Goal: Task Accomplishment & Management: Understand process/instructions

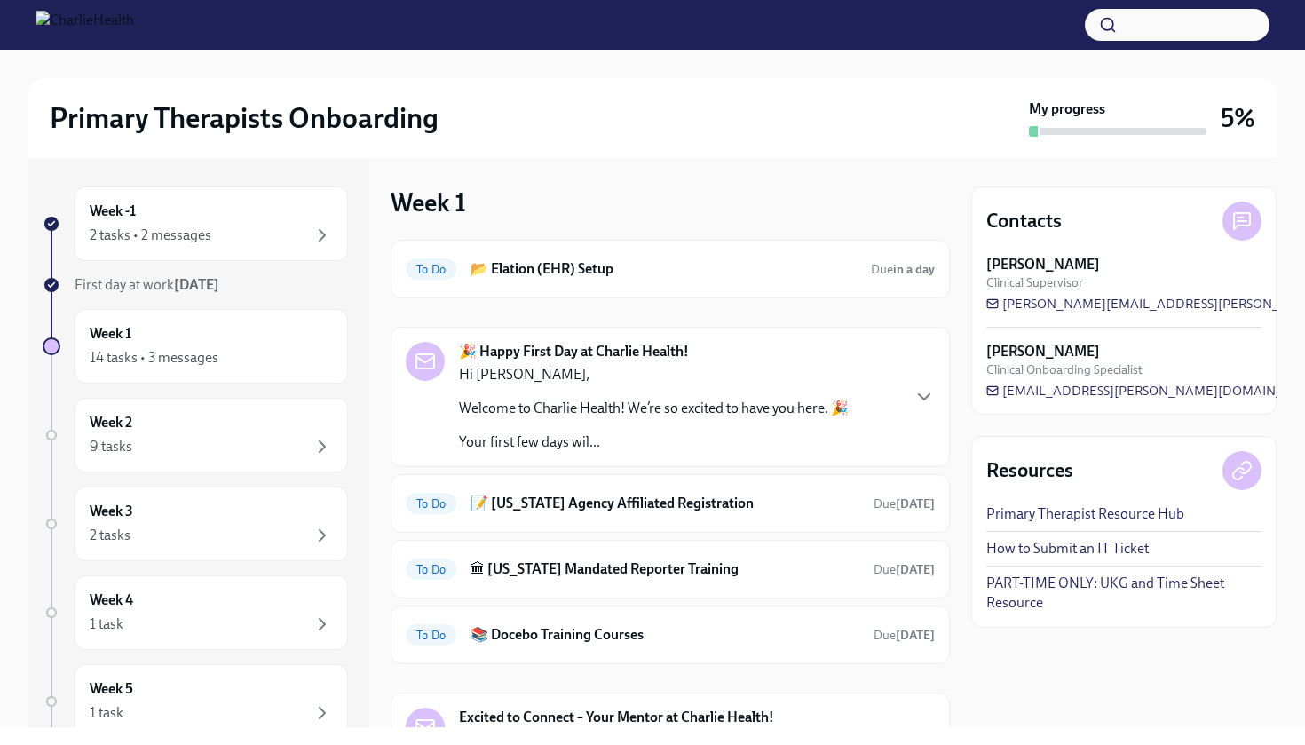
click at [736, 57] on div at bounding box center [652, 64] width 1248 height 28
click at [1015, 543] on link "How to Submit an IT Ticket" at bounding box center [1068, 549] width 162 height 20
click at [590, 269] on h6 "📂 Elation (EHR) Setup" at bounding box center [664, 269] width 386 height 20
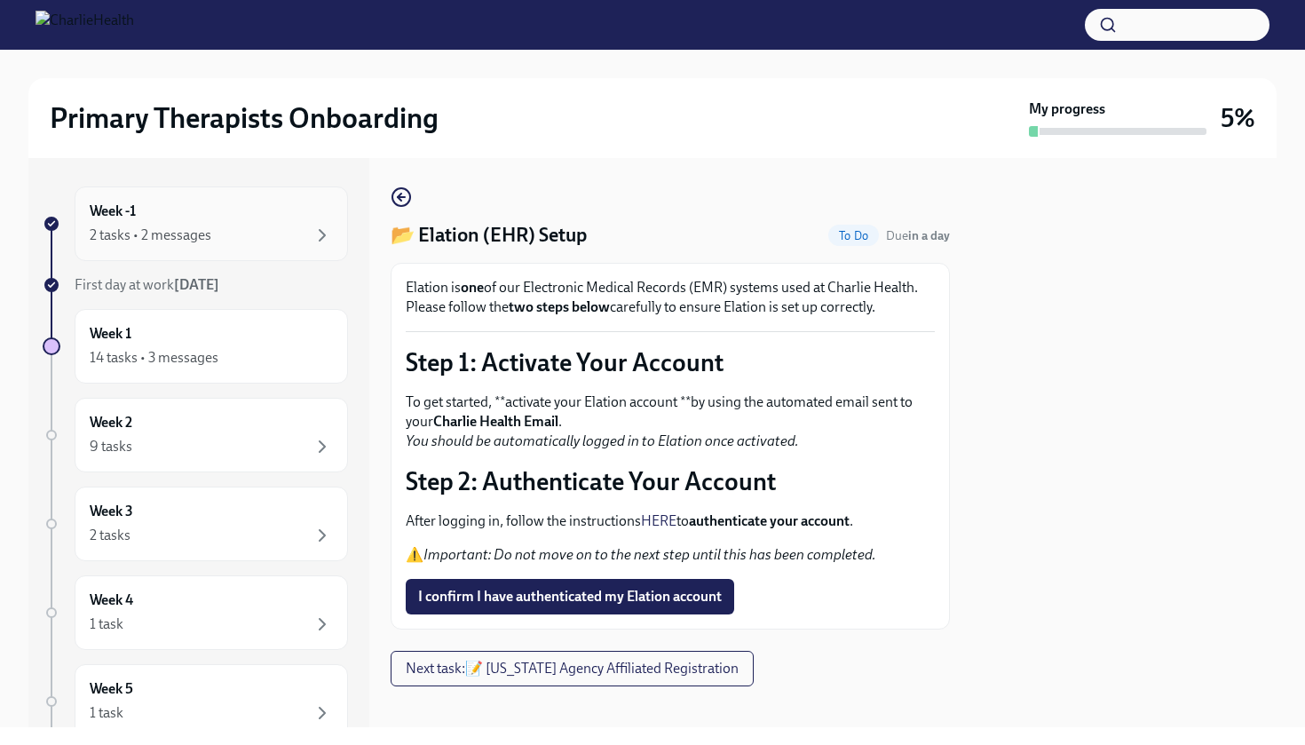
click at [270, 230] on div "2 tasks • 2 messages" at bounding box center [211, 235] width 243 height 21
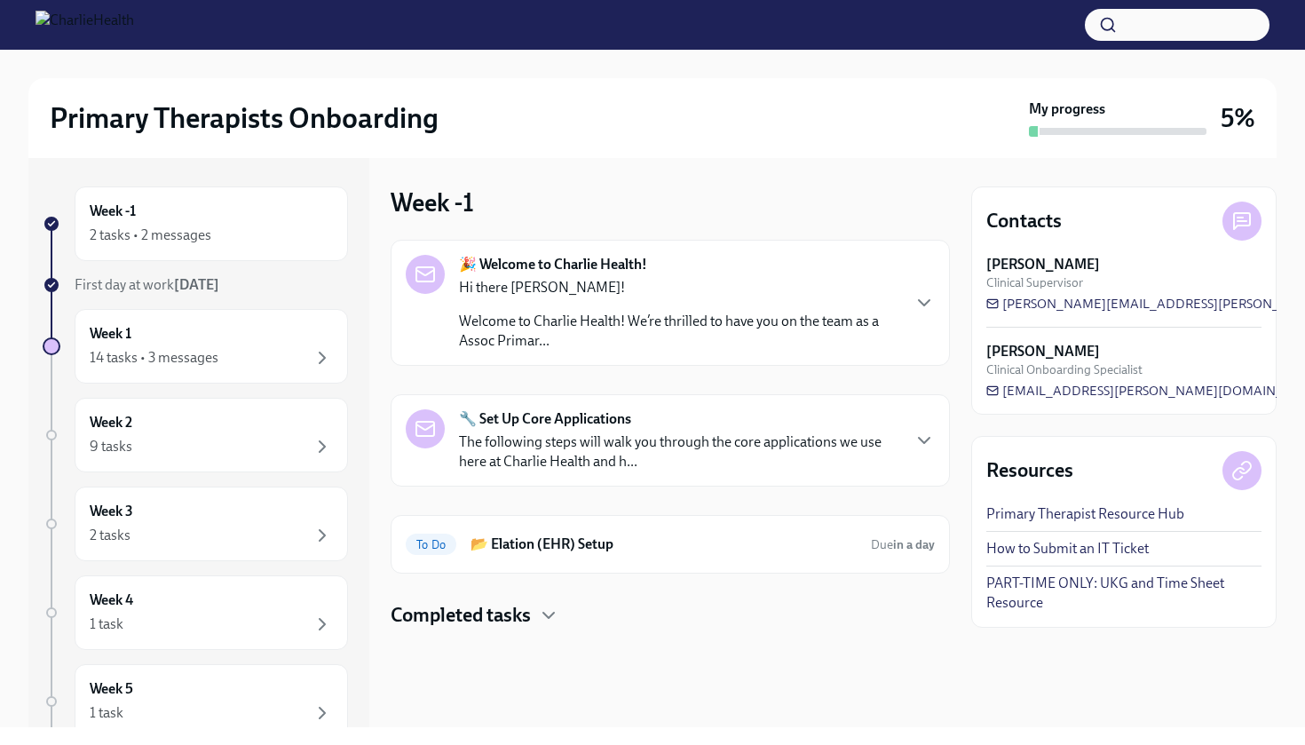
click at [631, 345] on p "Welcome to Charlie Health! We’re thrilled to have you on the team as a Assoc Pr…" at bounding box center [679, 331] width 440 height 39
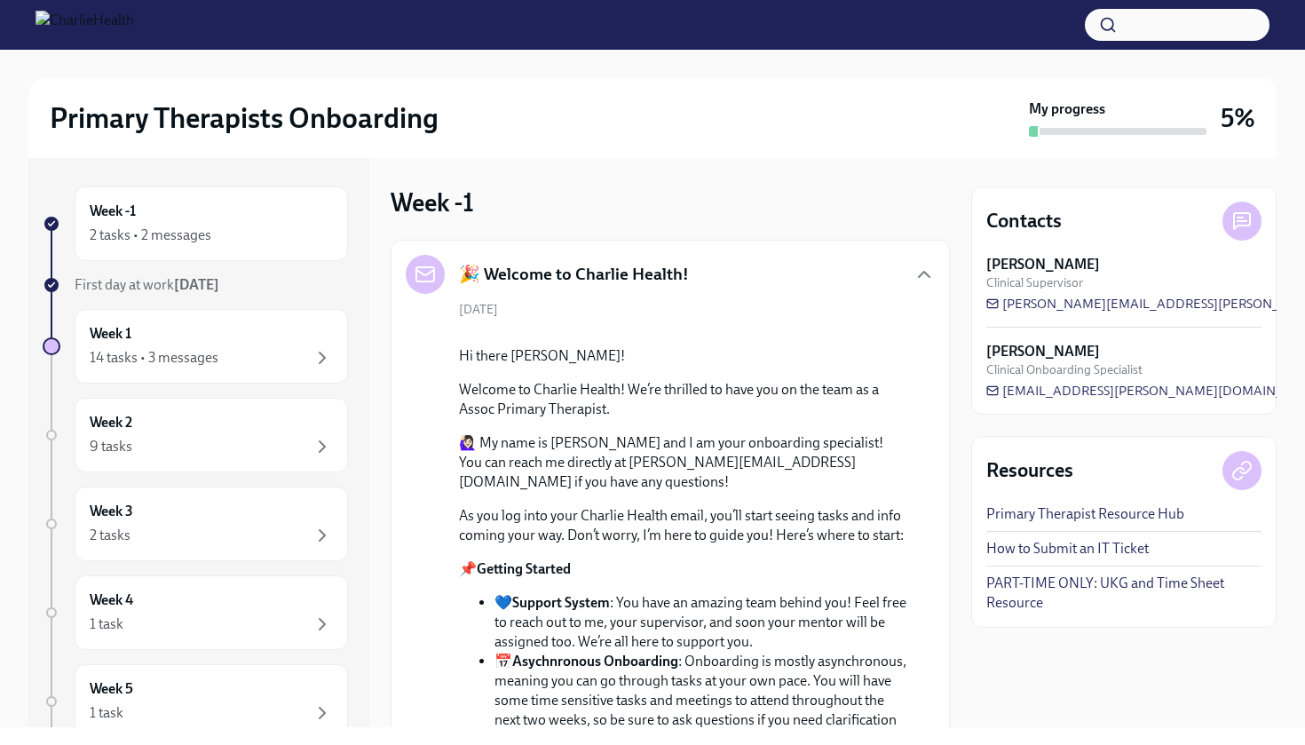
click at [965, 427] on div "Week -1 2 tasks • 2 messages First day at work [DATE] Week 1 14 tasks • 3 messa…" at bounding box center [652, 442] width 1248 height 569
click at [230, 242] on div "2 tasks • 2 messages" at bounding box center [211, 235] width 243 height 21
click at [236, 229] on div "2 tasks • 2 messages" at bounding box center [211, 235] width 243 height 21
click at [167, 348] on div "14 tasks • 3 messages" at bounding box center [154, 358] width 129 height 20
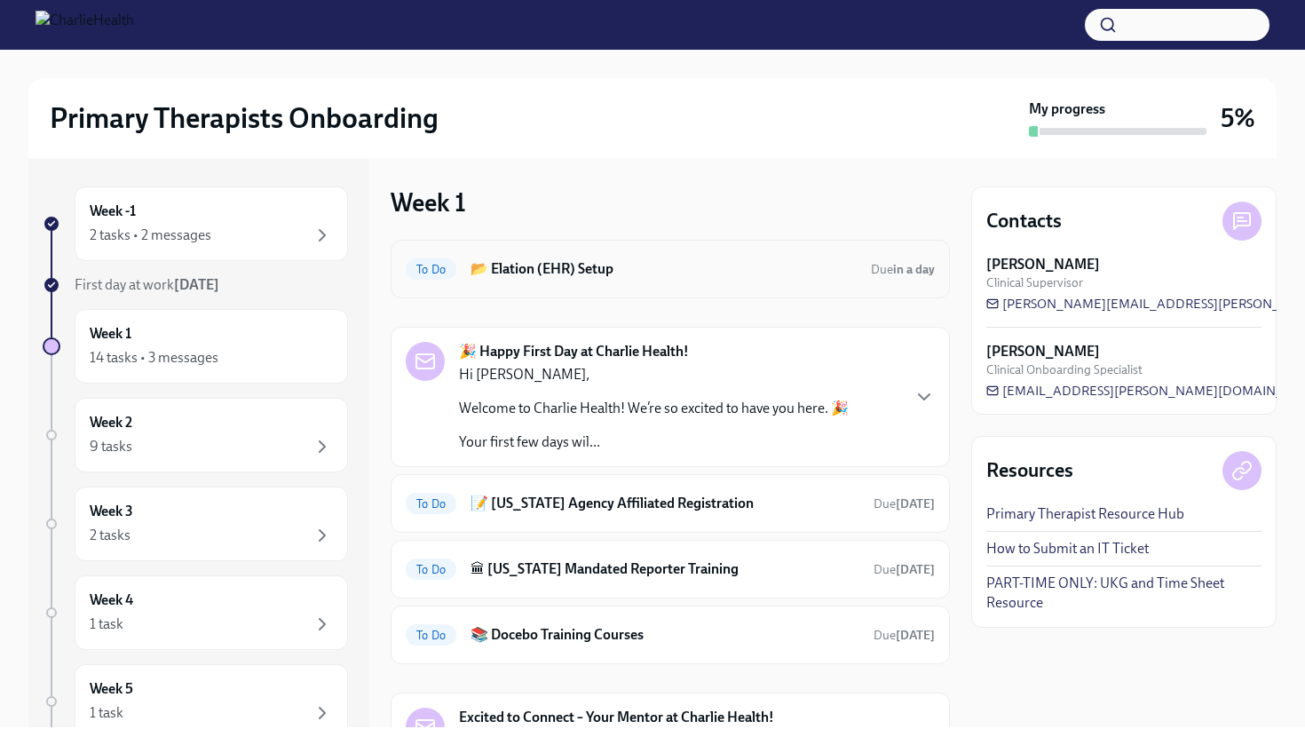
click at [614, 270] on h6 "📂 Elation (EHR) Setup" at bounding box center [664, 269] width 386 height 20
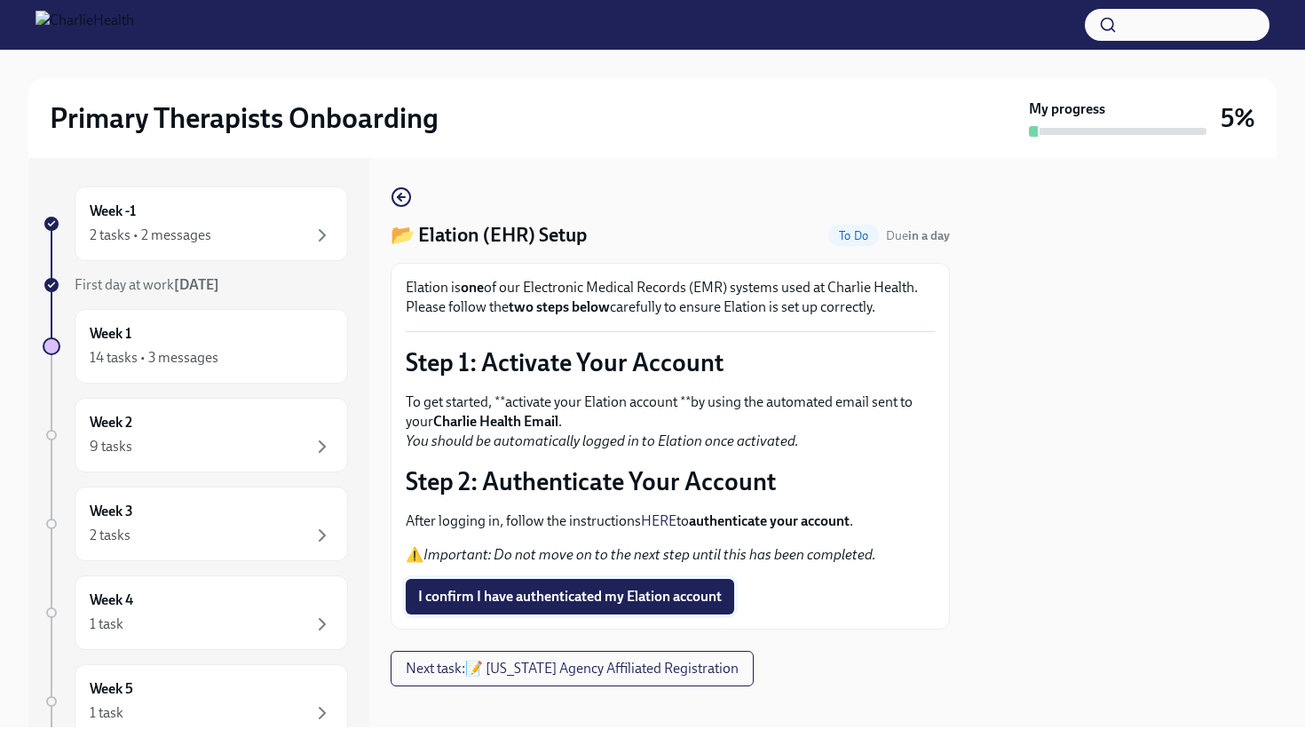
click at [490, 599] on span "I confirm I have authenticated my Elation account" at bounding box center [570, 597] width 304 height 18
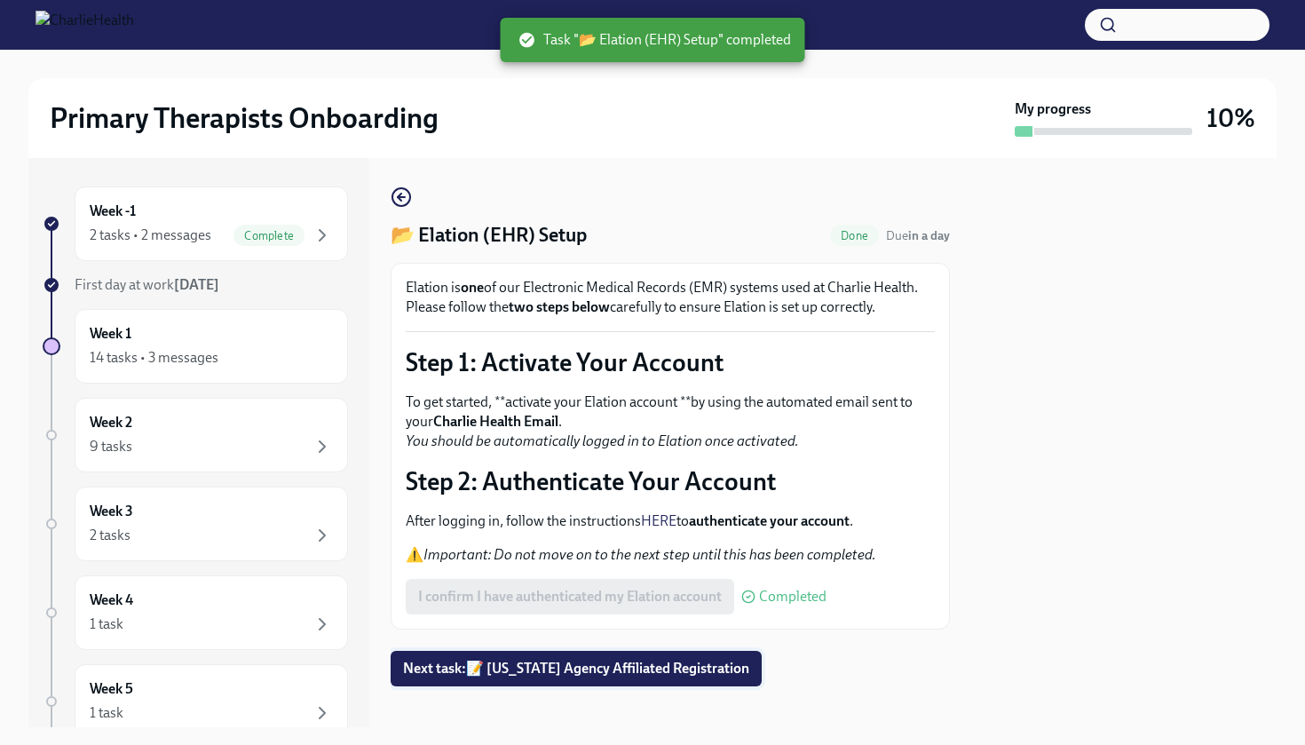
click at [497, 667] on span "Next task : 📝 [US_STATE] Agency Affiliated Registration" at bounding box center [576, 669] width 346 height 18
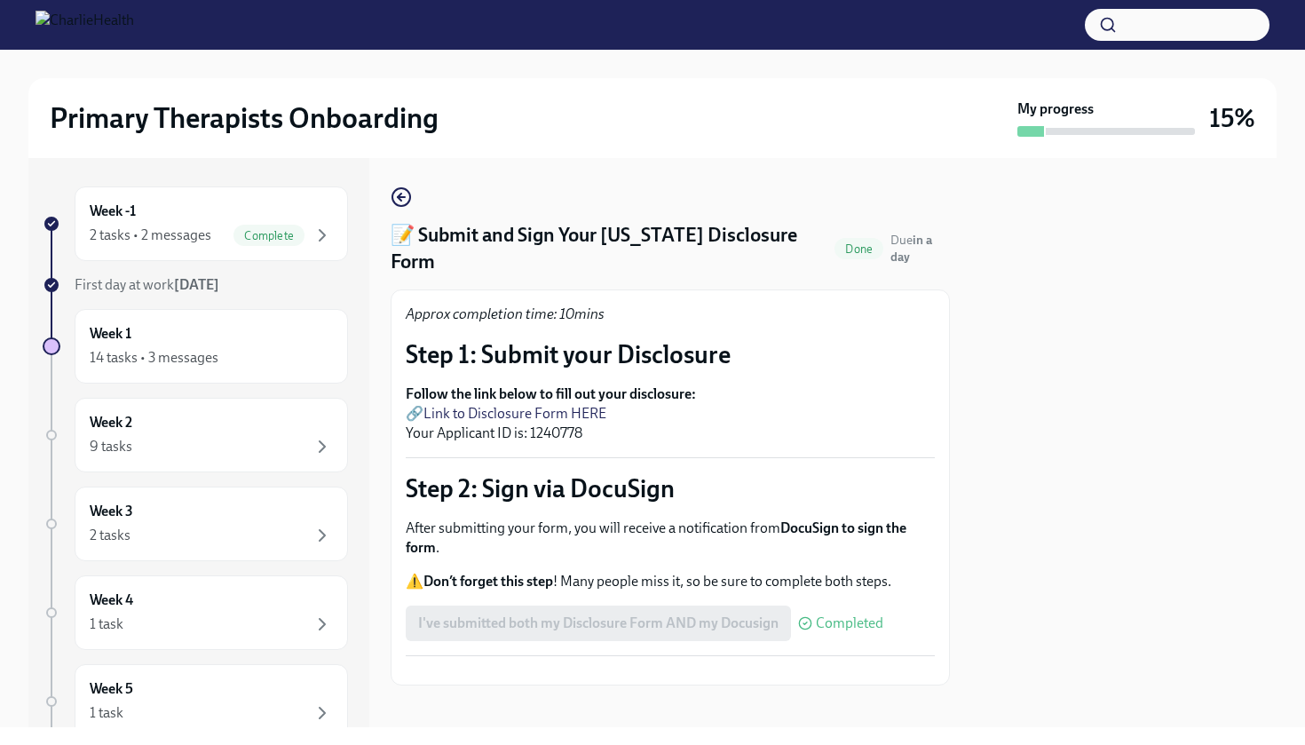
click at [702, 670] on button "Zoom image" at bounding box center [670, 670] width 529 height 0
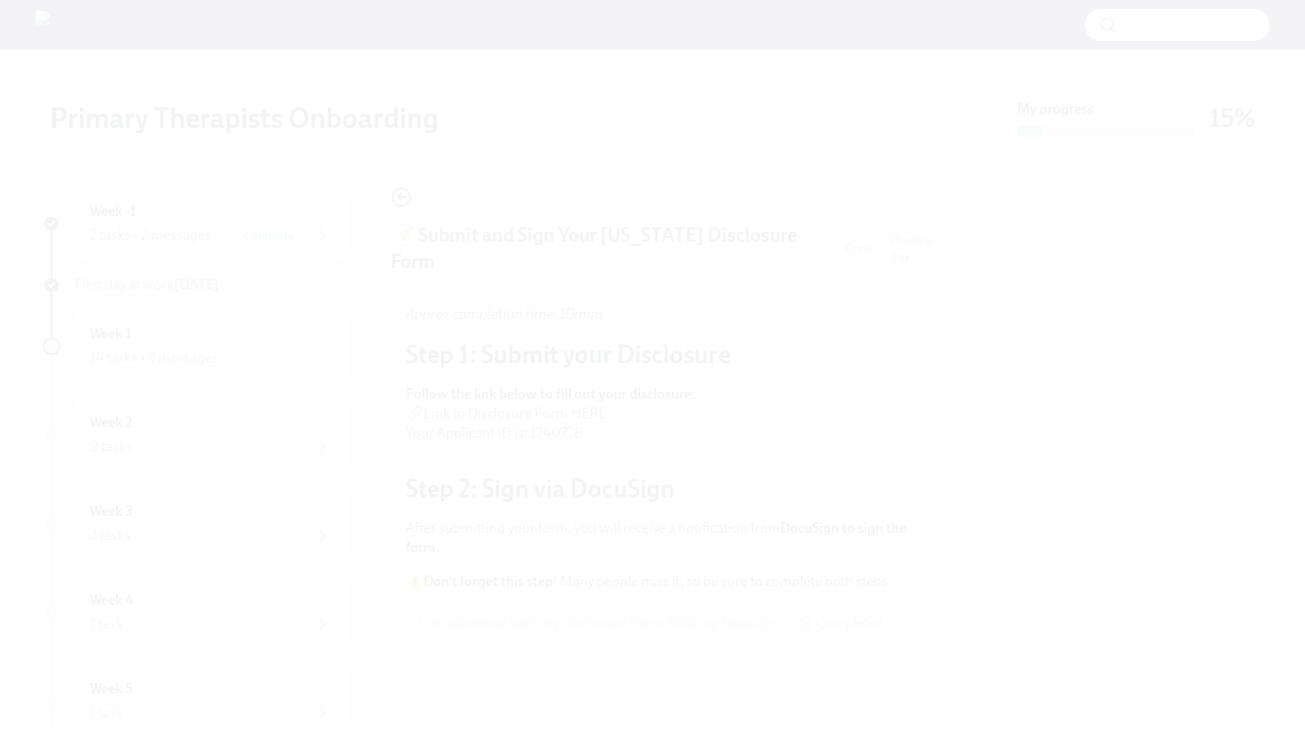
click at [676, 543] on button "Unzoom image" at bounding box center [652, 372] width 1305 height 745
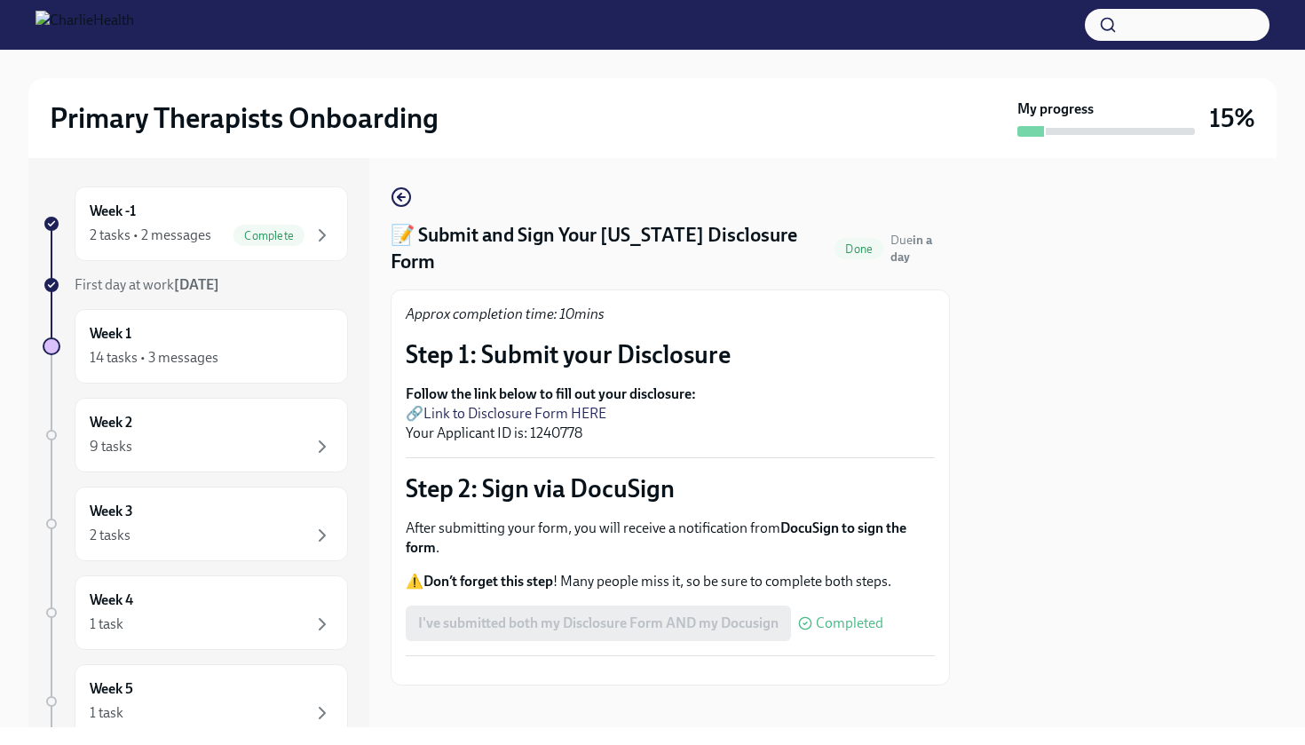
click at [602, 519] on p "After submitting your form, you will receive a notification from DocuSign to si…" at bounding box center [670, 538] width 529 height 39
